Goal: Task Accomplishment & Management: Manage account settings

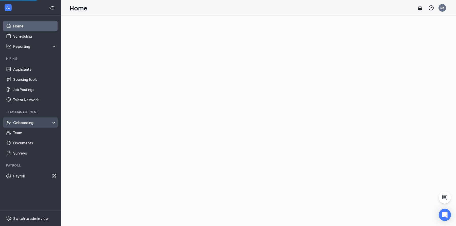
click at [28, 119] on div "Onboarding" at bounding box center [30, 122] width 61 height 10
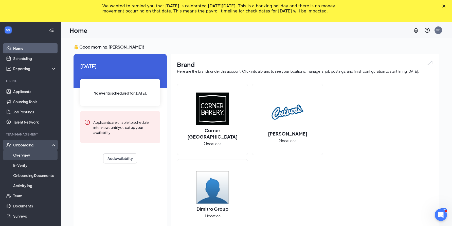
click at [30, 154] on link "Overview" at bounding box center [34, 155] width 43 height 10
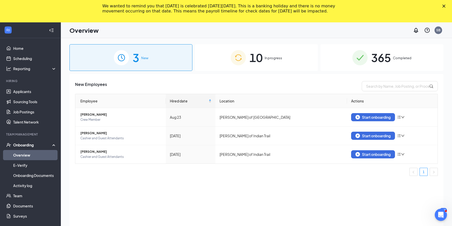
click at [382, 58] on span "365" at bounding box center [381, 58] width 20 height 18
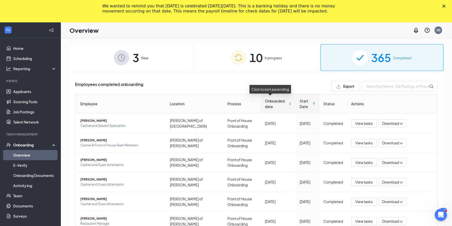
click at [277, 104] on span "Onboarded date" at bounding box center [276, 103] width 23 height 11
click at [276, 104] on span "Onboarded date" at bounding box center [276, 103] width 23 height 11
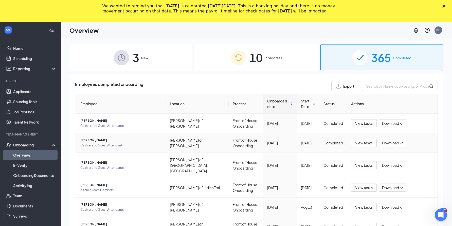
click at [109, 143] on span "Cashier and Guest Attendants" at bounding box center [120, 145] width 81 height 5
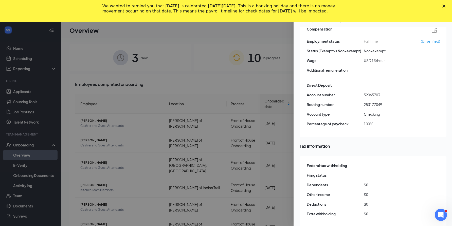
scroll to position [254, 0]
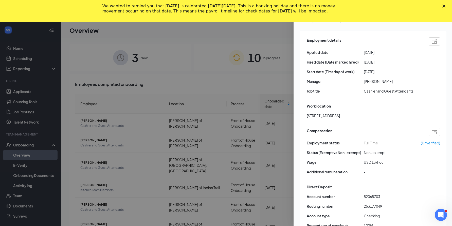
click at [120, 125] on div at bounding box center [226, 113] width 452 height 226
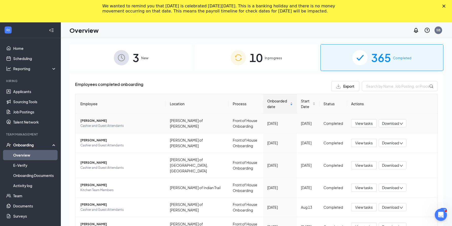
click at [92, 125] on span "Cashier and Guest Attendants" at bounding box center [120, 125] width 81 height 5
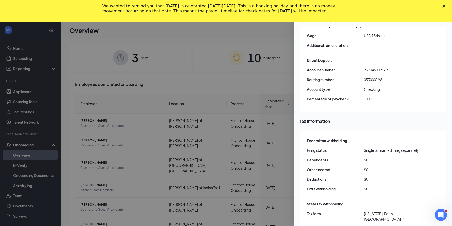
scroll to position [381, 0]
click at [183, 69] on div at bounding box center [226, 113] width 452 height 226
